Goal: Task Accomplishment & Management: Use online tool/utility

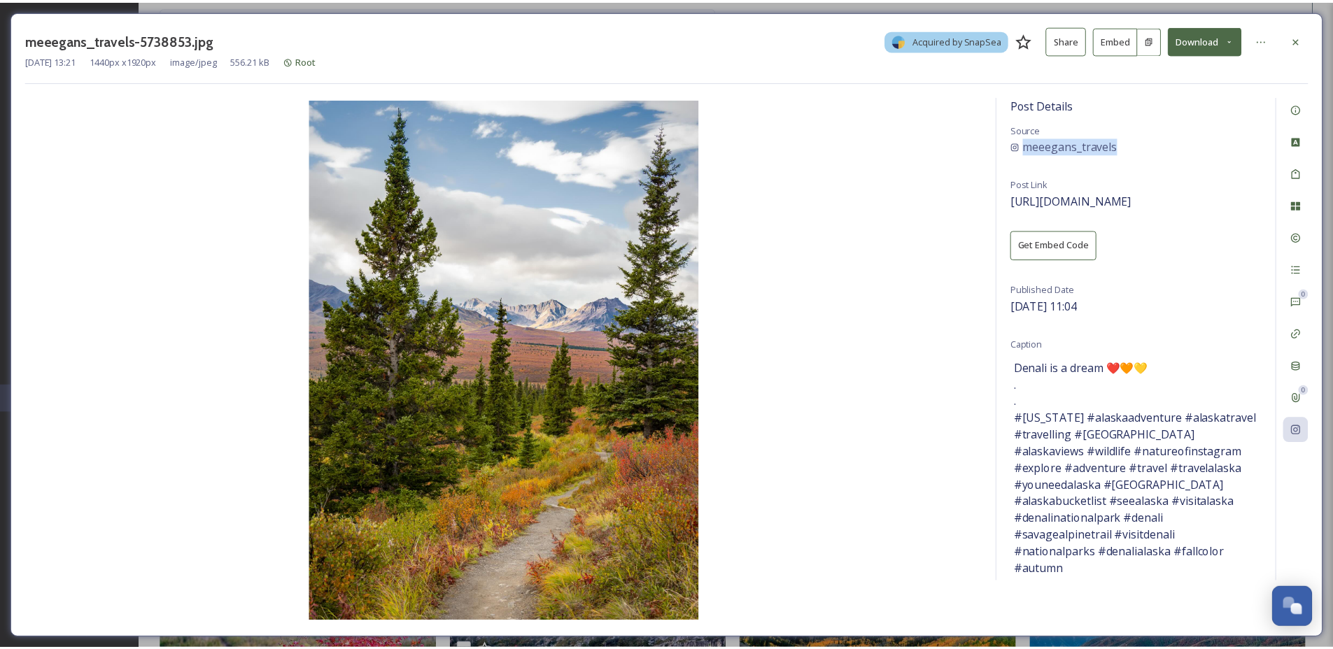
scroll to position [2124, 0]
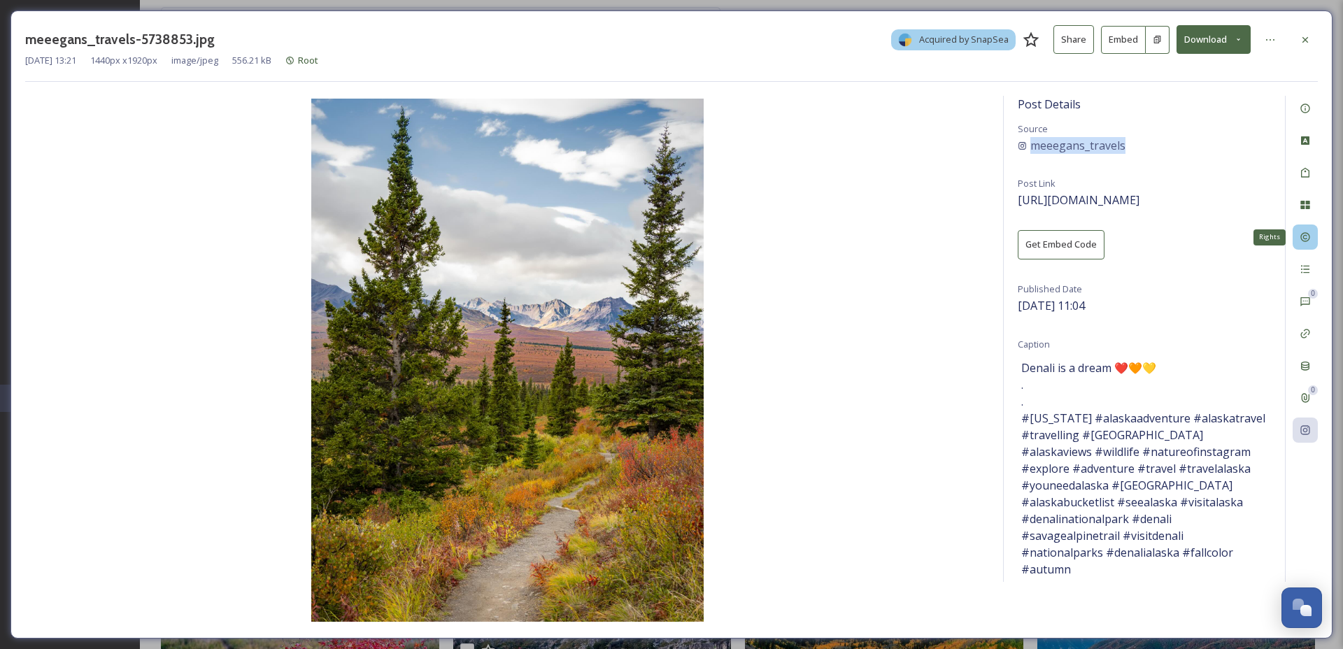
click at [1312, 237] on div "Rights" at bounding box center [1305, 237] width 25 height 25
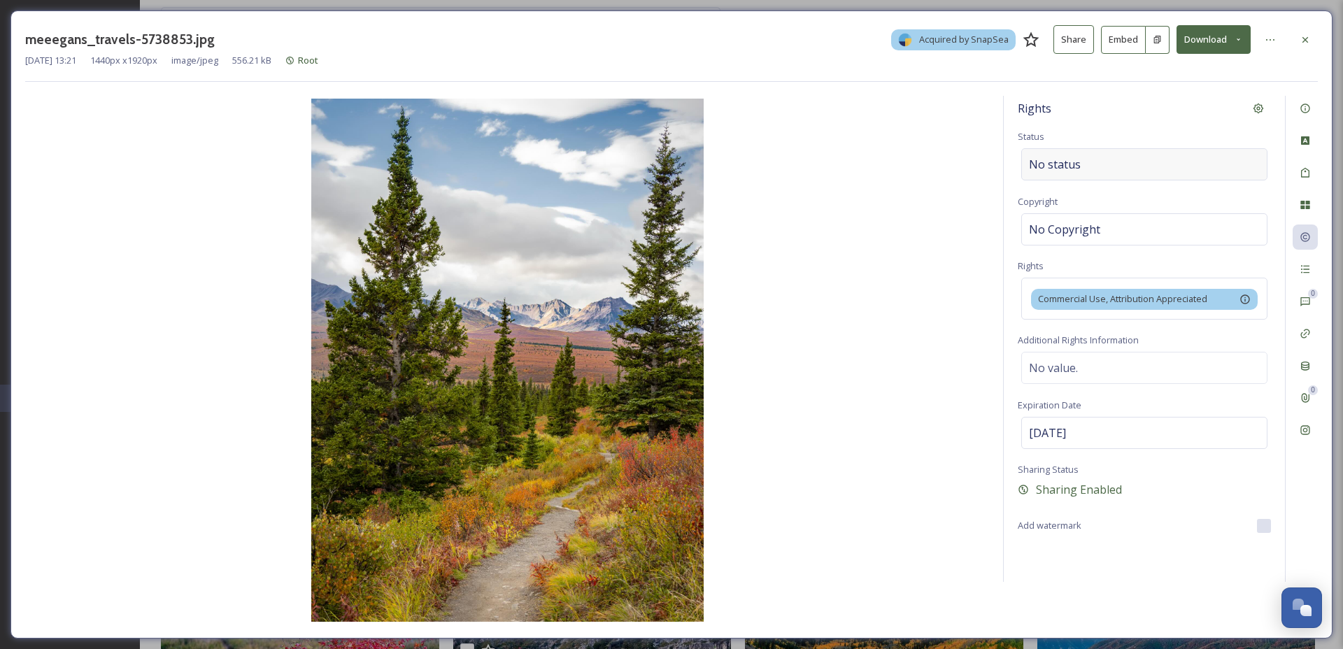
click at [1087, 163] on div "No status" at bounding box center [1145, 164] width 246 height 32
click at [1087, 163] on input at bounding box center [1099, 164] width 154 height 31
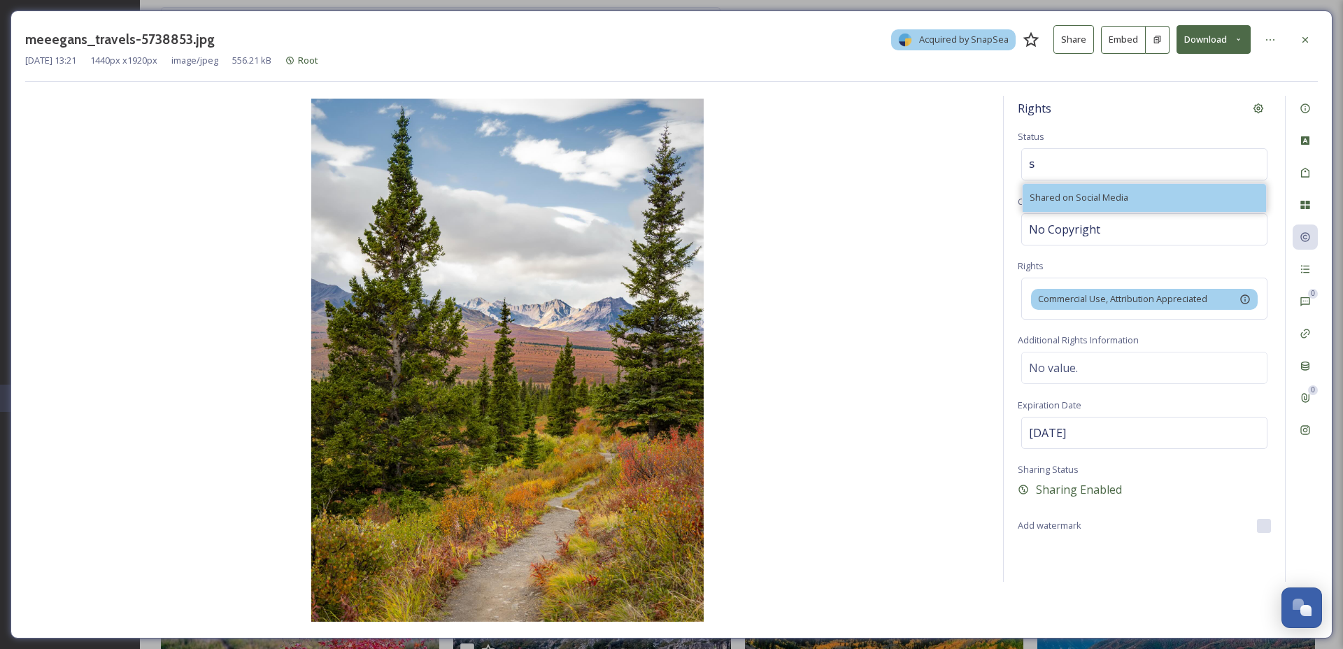
type input "s"
click at [1094, 203] on span "Shared on Social Media" at bounding box center [1079, 197] width 99 height 13
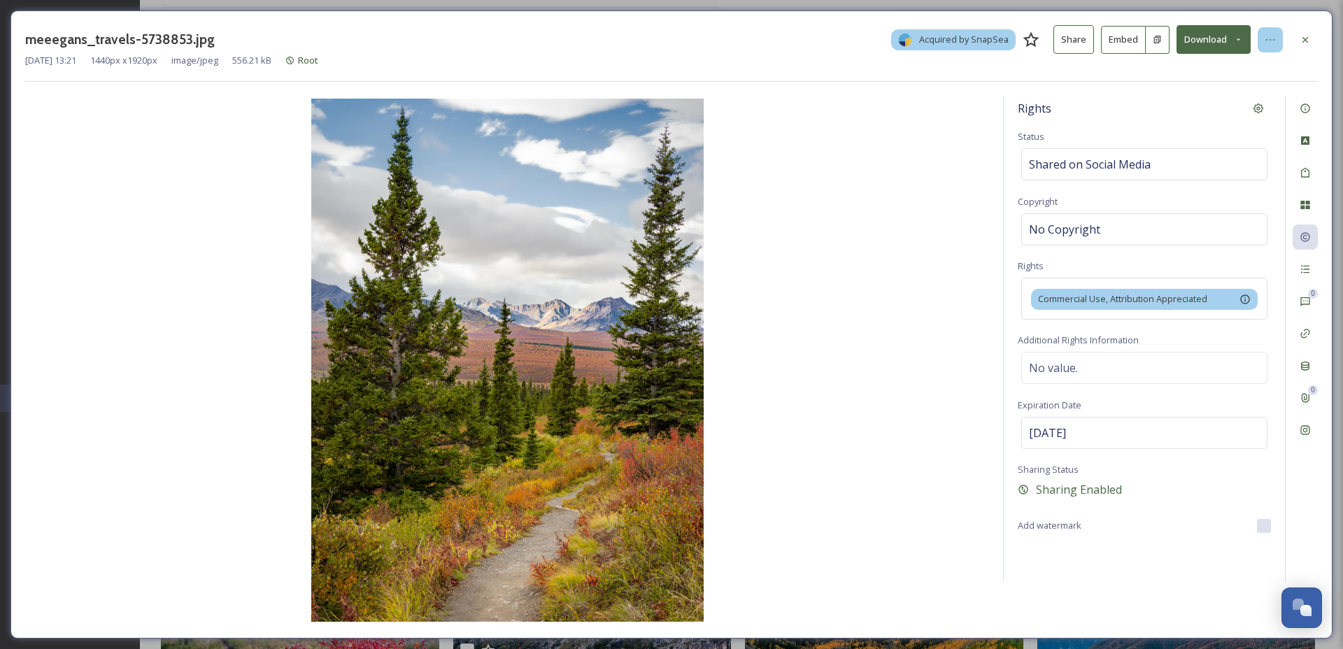
click at [1271, 38] on icon at bounding box center [1270, 39] width 11 height 11
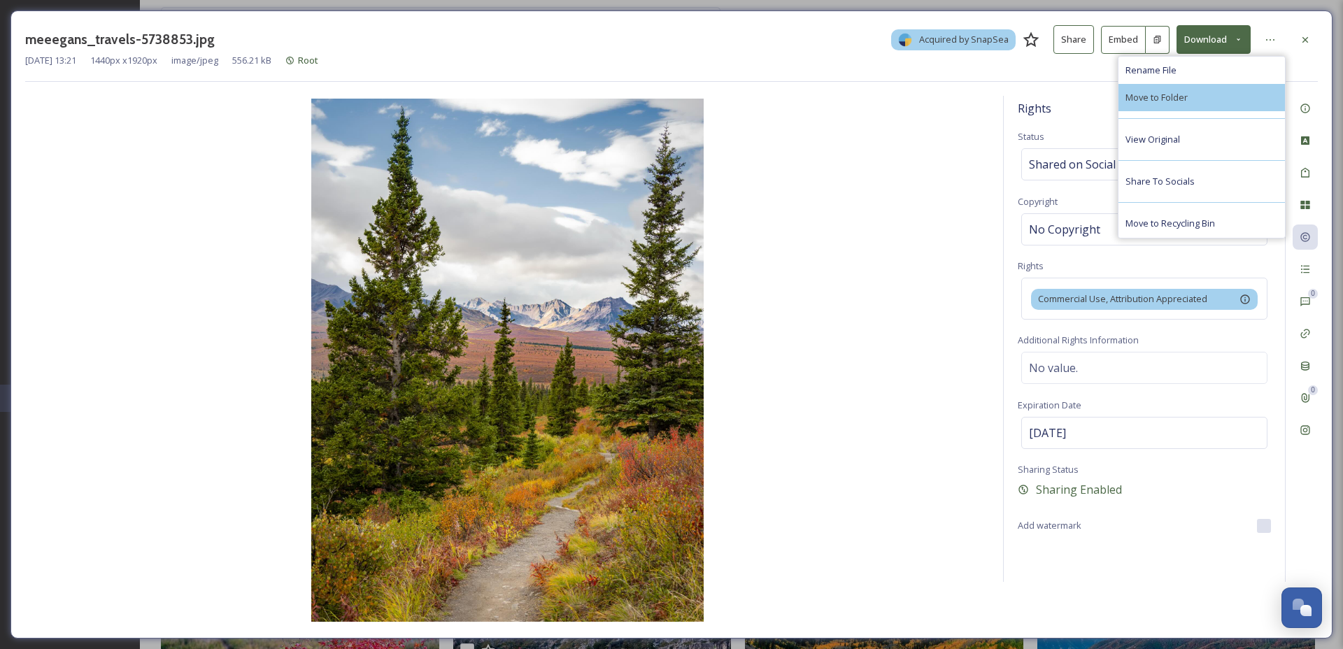
click at [1215, 101] on div "Move to Folder" at bounding box center [1202, 97] width 167 height 27
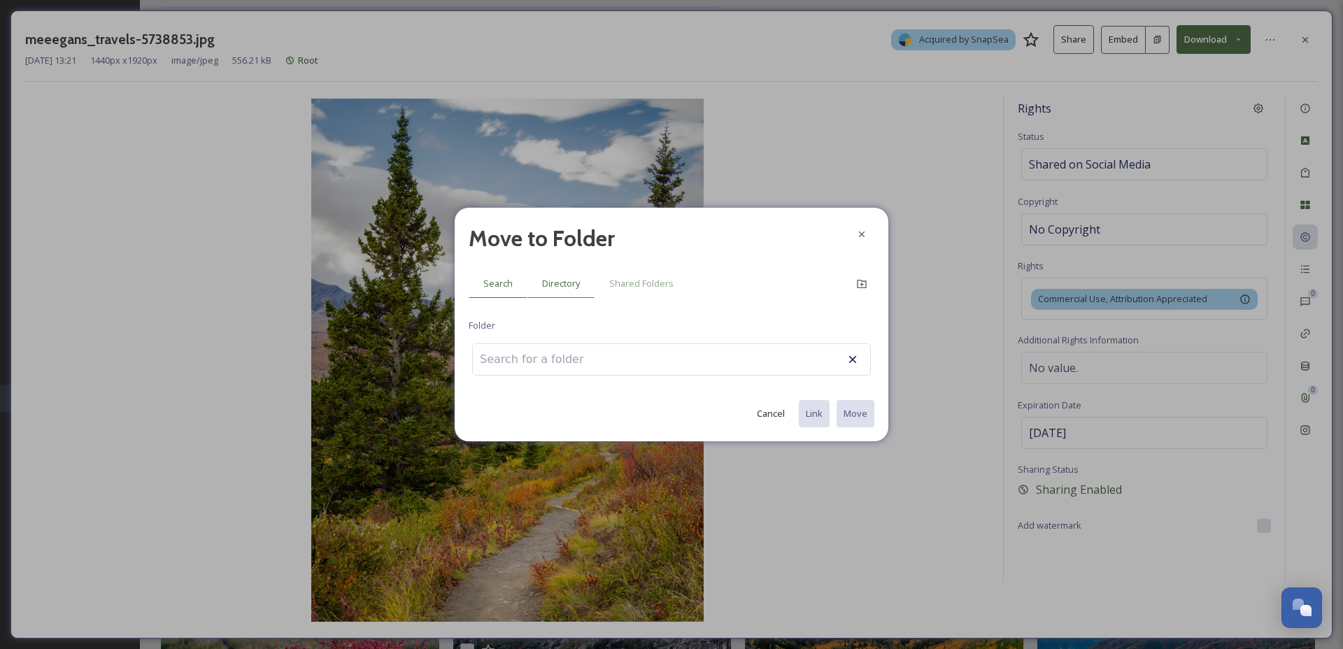
click at [567, 291] on div "Directory" at bounding box center [561, 283] width 67 height 29
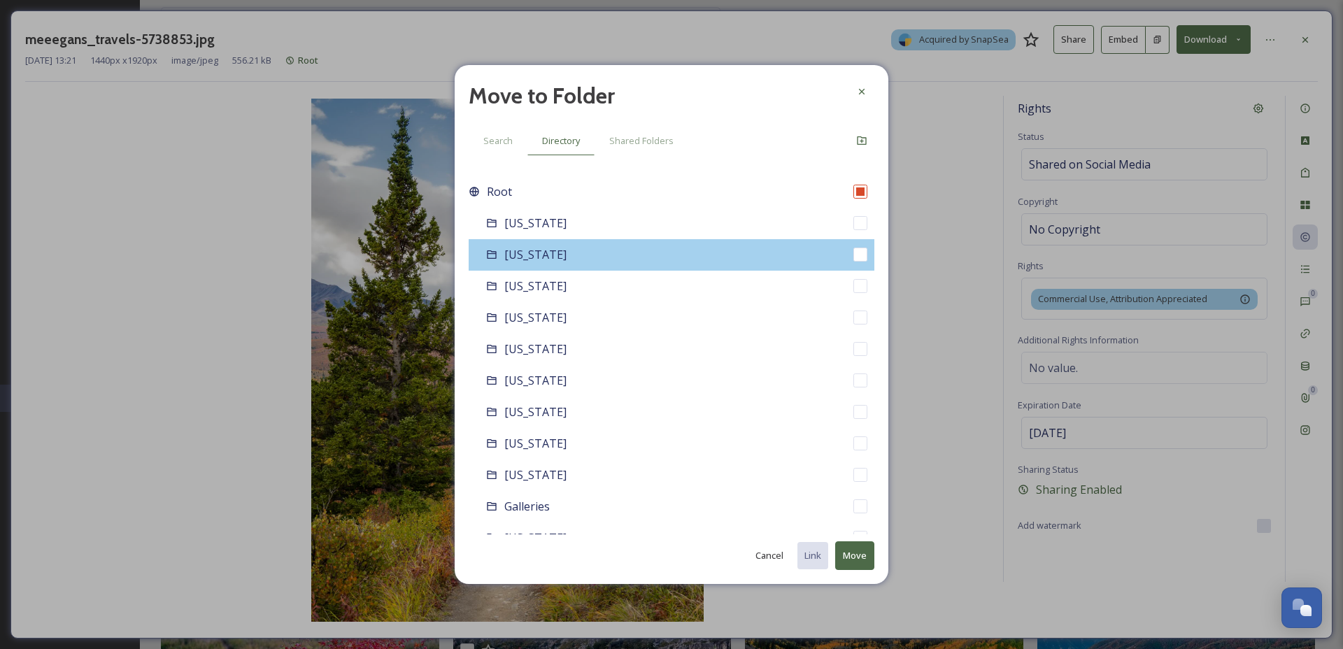
click at [570, 248] on div "[US_STATE]" at bounding box center [672, 254] width 406 height 31
checkbox input "false"
checkbox input "true"
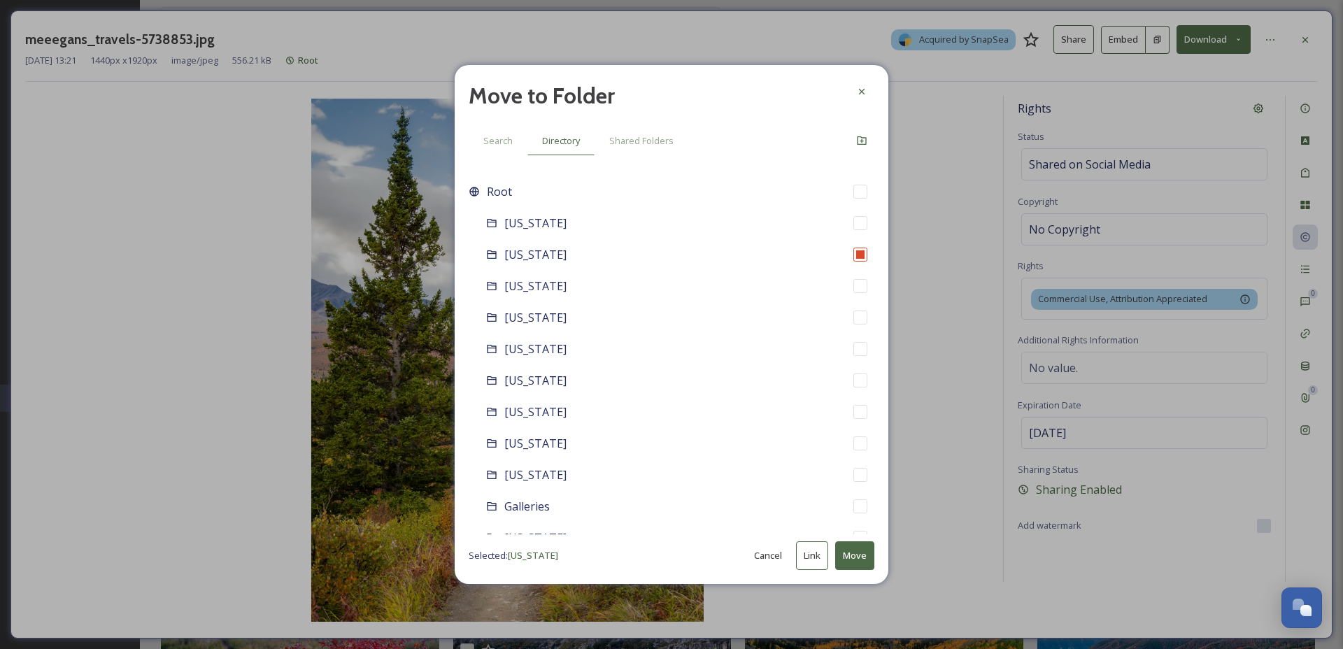
click at [854, 560] on button "Move" at bounding box center [854, 556] width 39 height 29
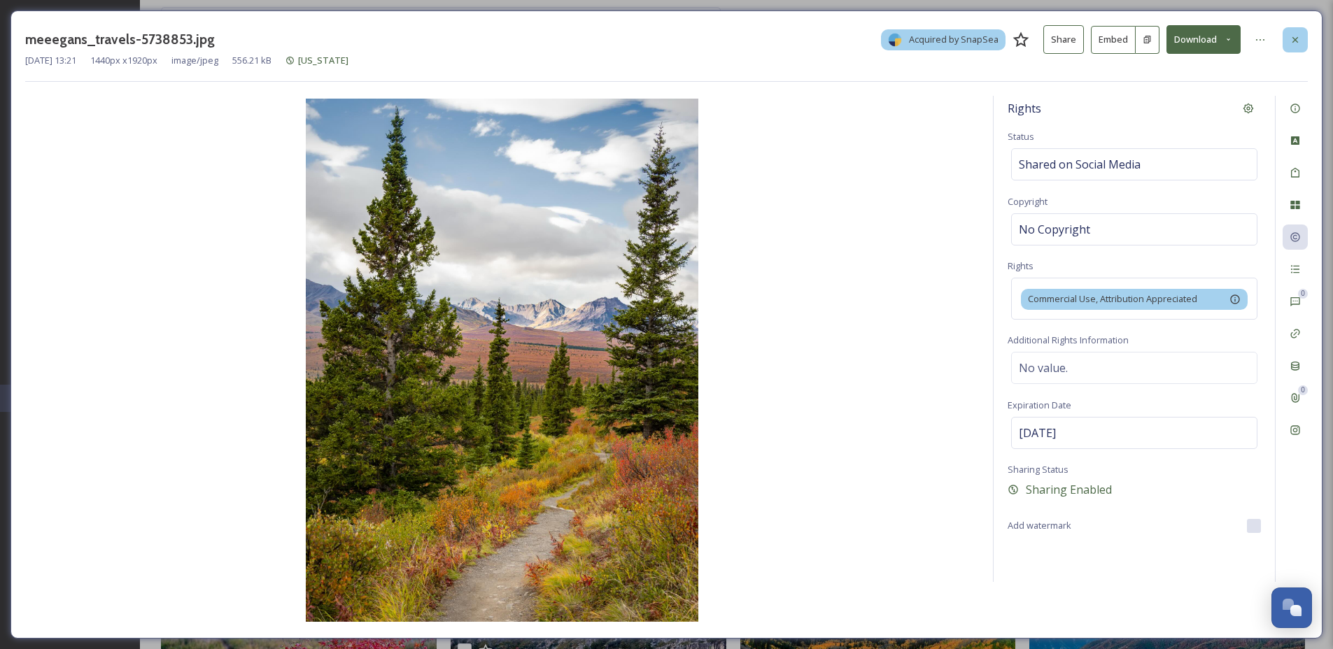
click at [1306, 31] on div at bounding box center [1295, 39] width 25 height 25
